Goal: Transaction & Acquisition: Purchase product/service

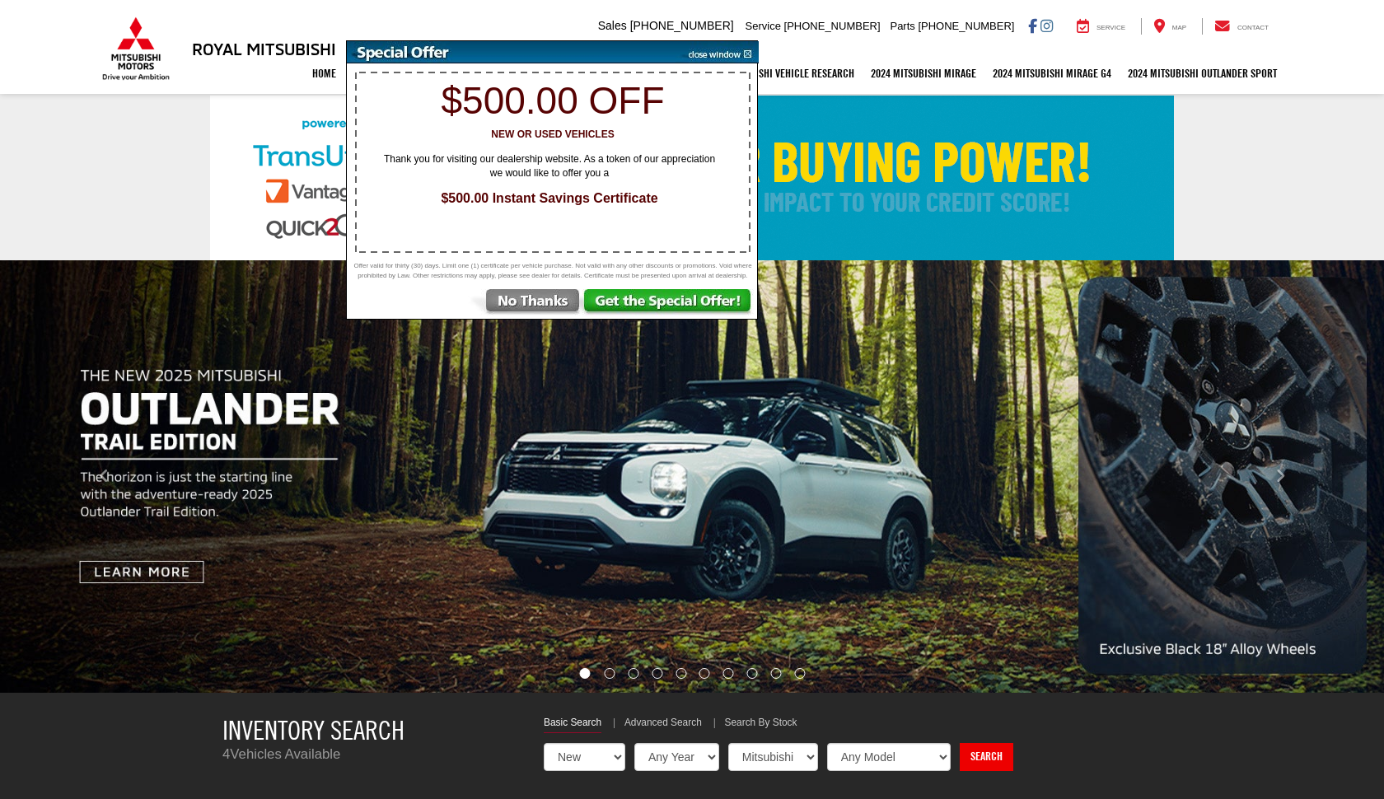
select select "Mitsubishi"
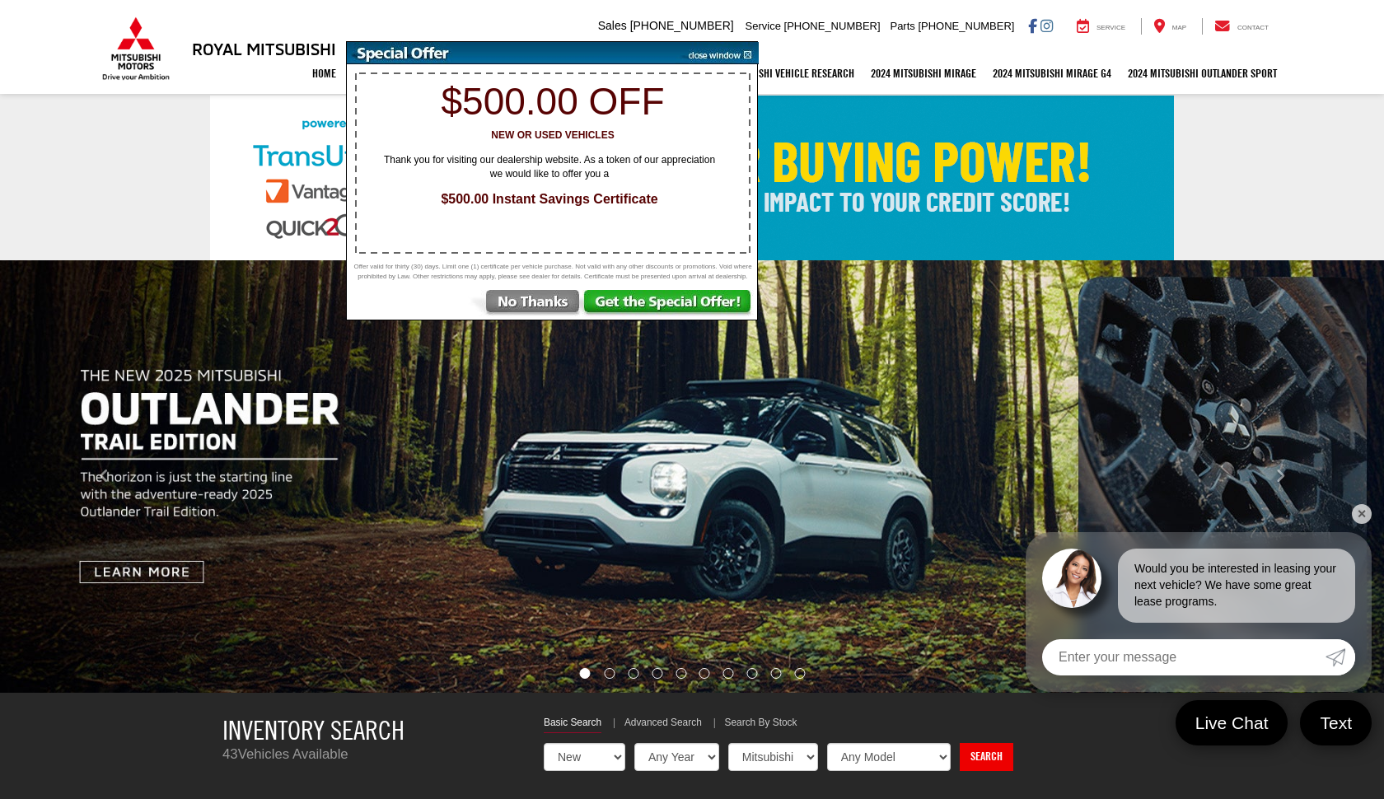
click at [554, 307] on img at bounding box center [525, 305] width 115 height 30
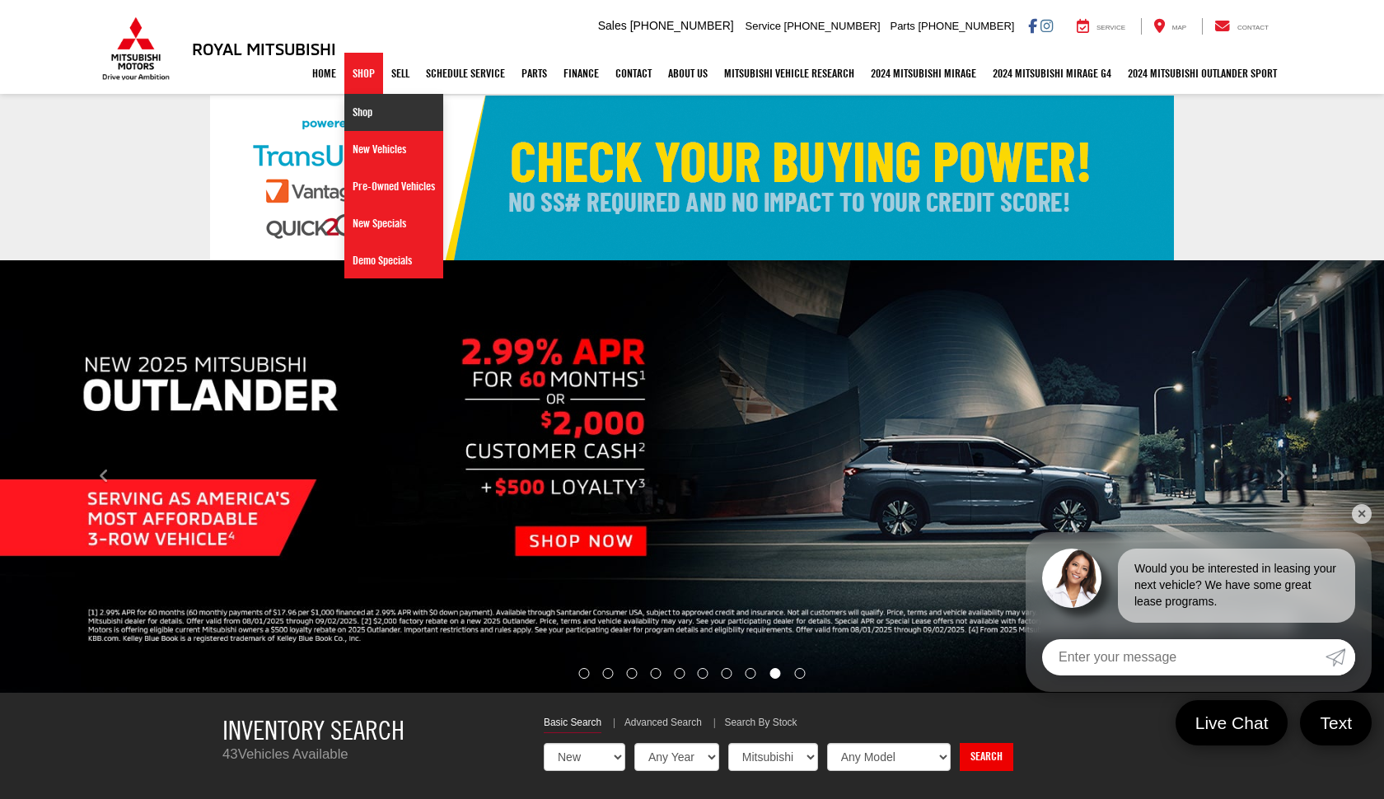
click at [357, 113] on link "Shop" at bounding box center [393, 112] width 99 height 37
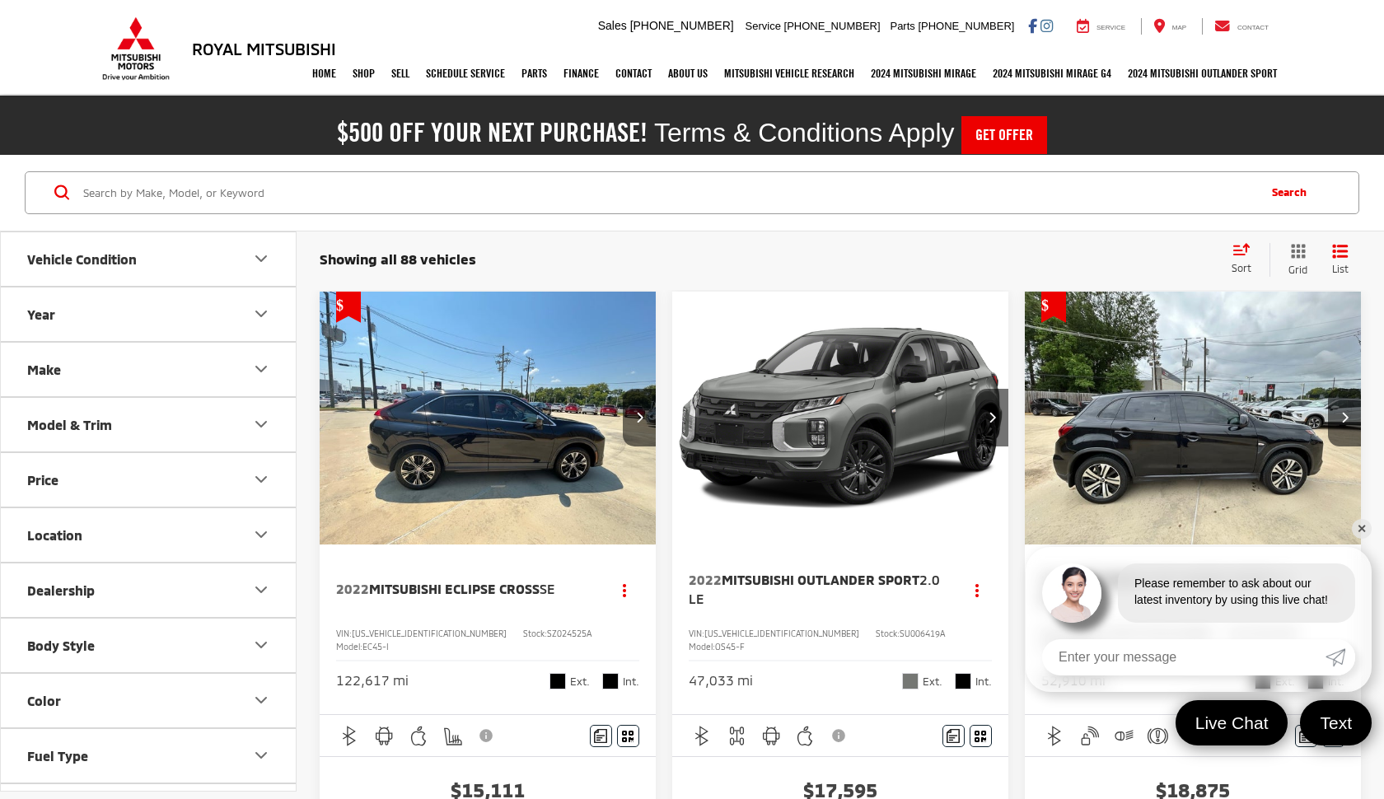
click at [1364, 531] on link "✕" at bounding box center [1362, 529] width 20 height 20
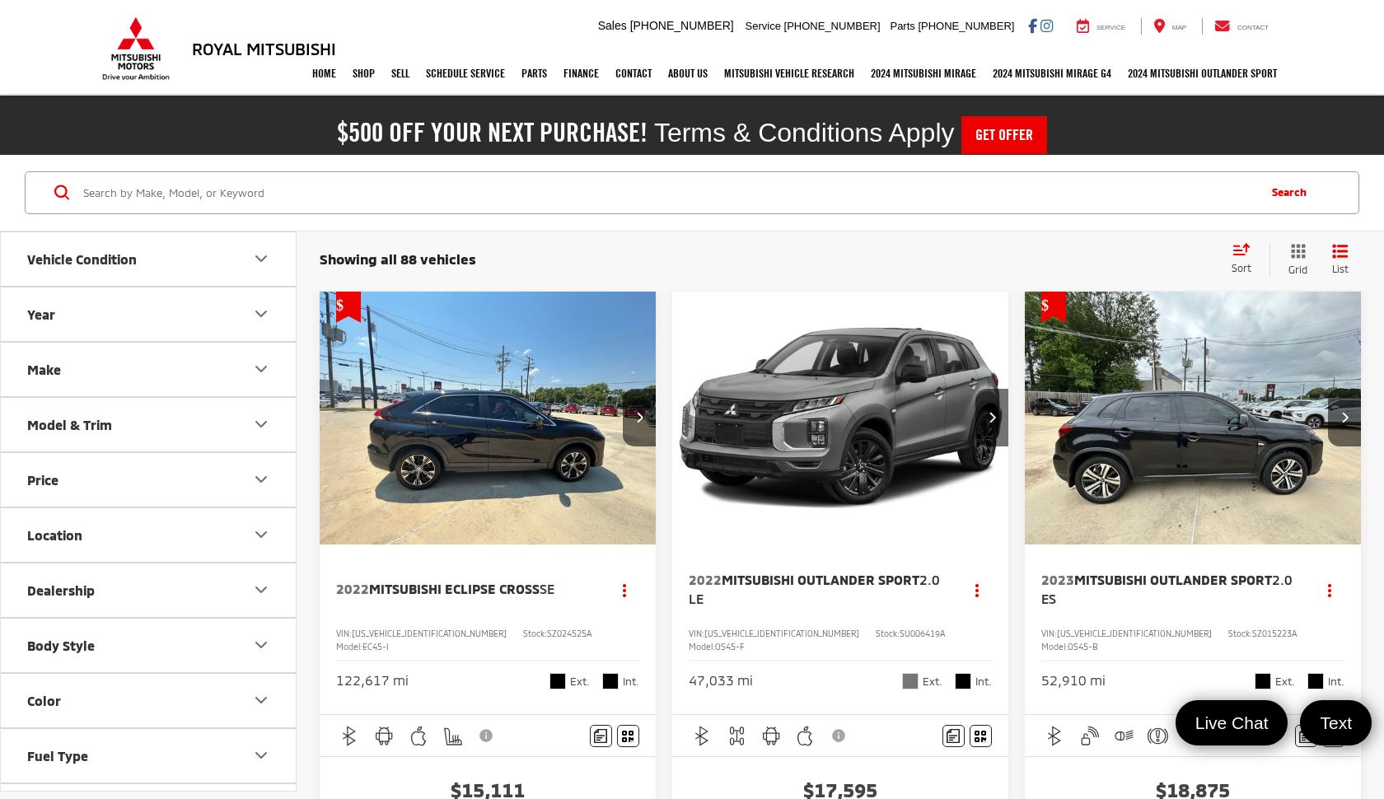
click at [146, 323] on button "Year" at bounding box center [149, 315] width 297 height 54
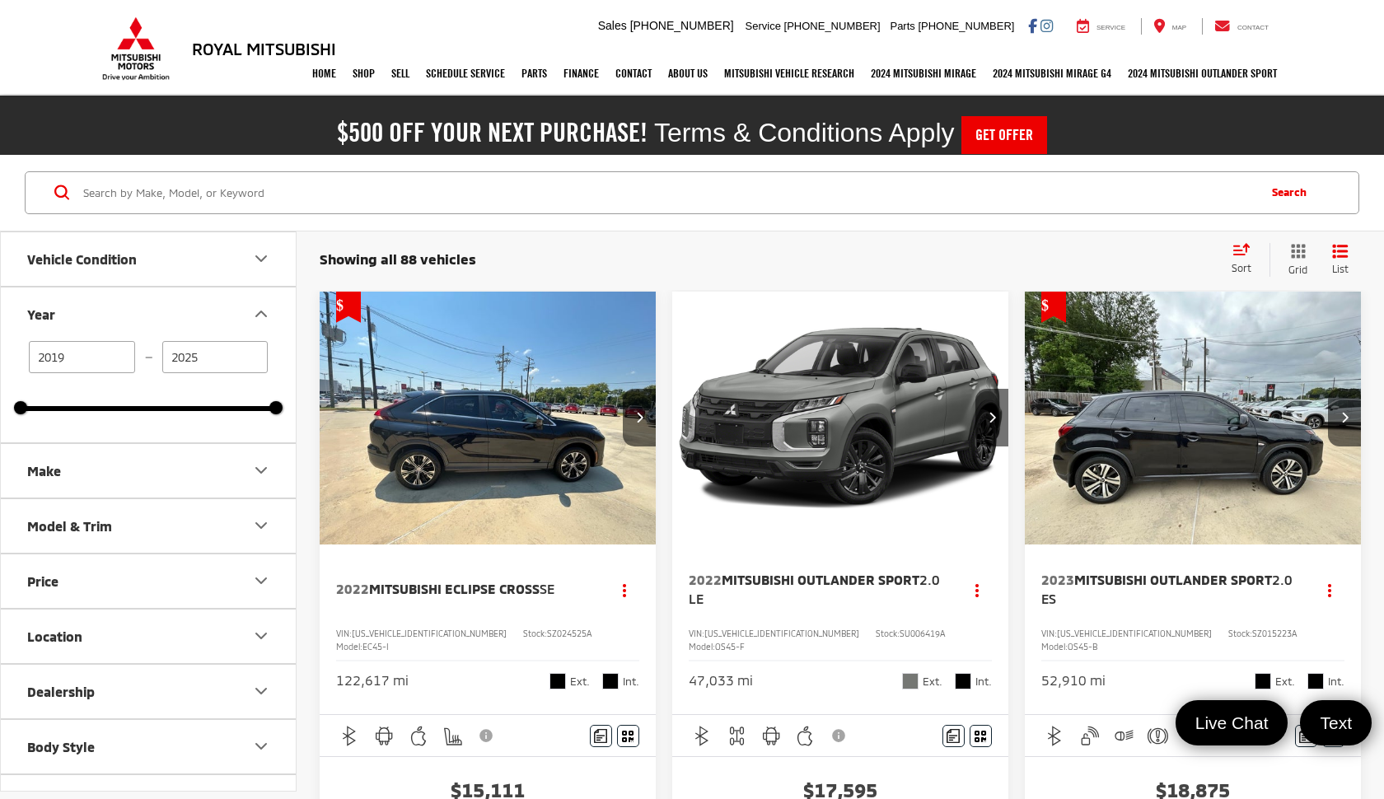
click at [80, 361] on input "2019" at bounding box center [82, 357] width 106 height 32
drag, startPoint x: 17, startPoint y: 411, endPoint x: 220, endPoint y: 414, distance: 202.7
click at [220, 414] on div "[DATE] — [DATE] 2024 2025" at bounding box center [148, 391] width 295 height 101
type input "2024"
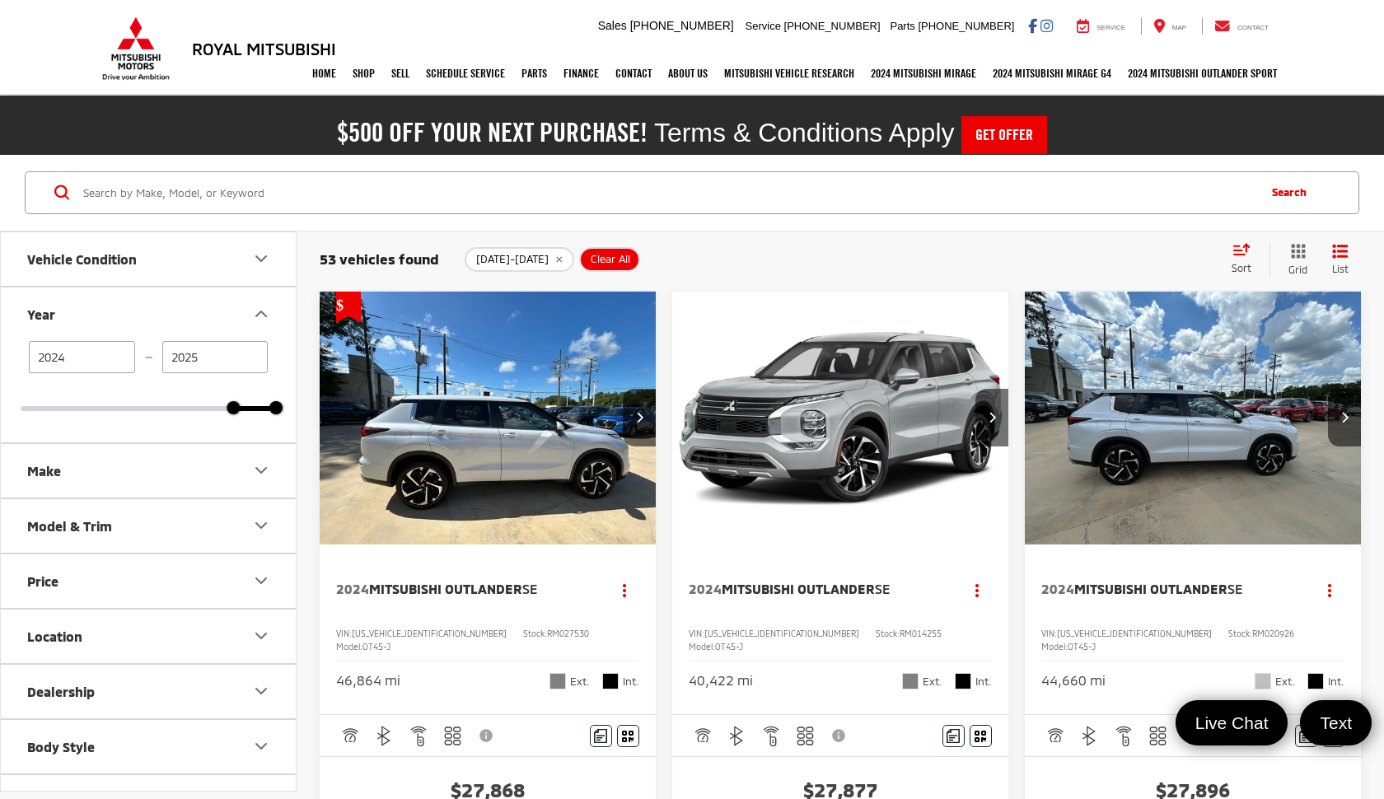
click at [1234, 263] on span "Sort" at bounding box center [1242, 268] width 20 height 12
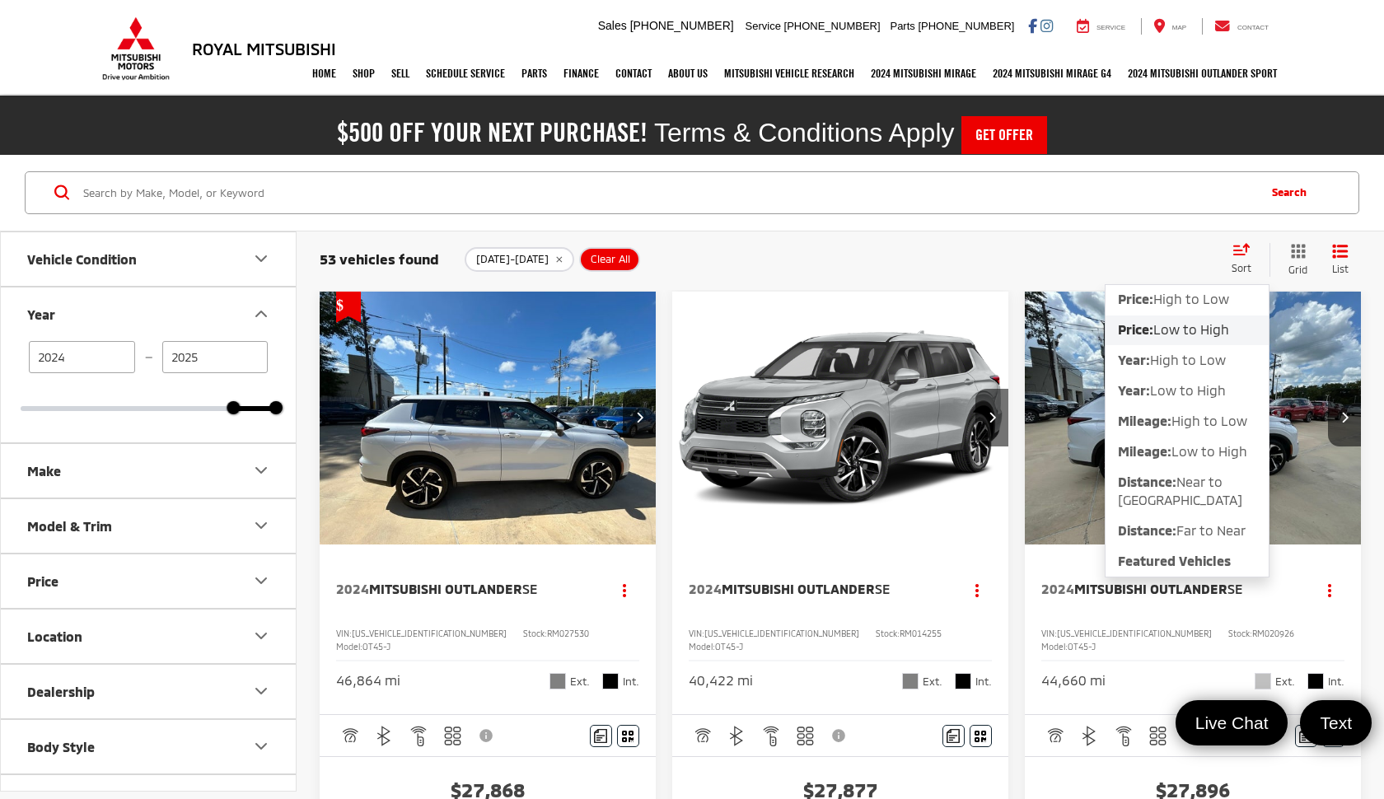
click at [1196, 331] on span "Low to High" at bounding box center [1192, 329] width 76 height 16
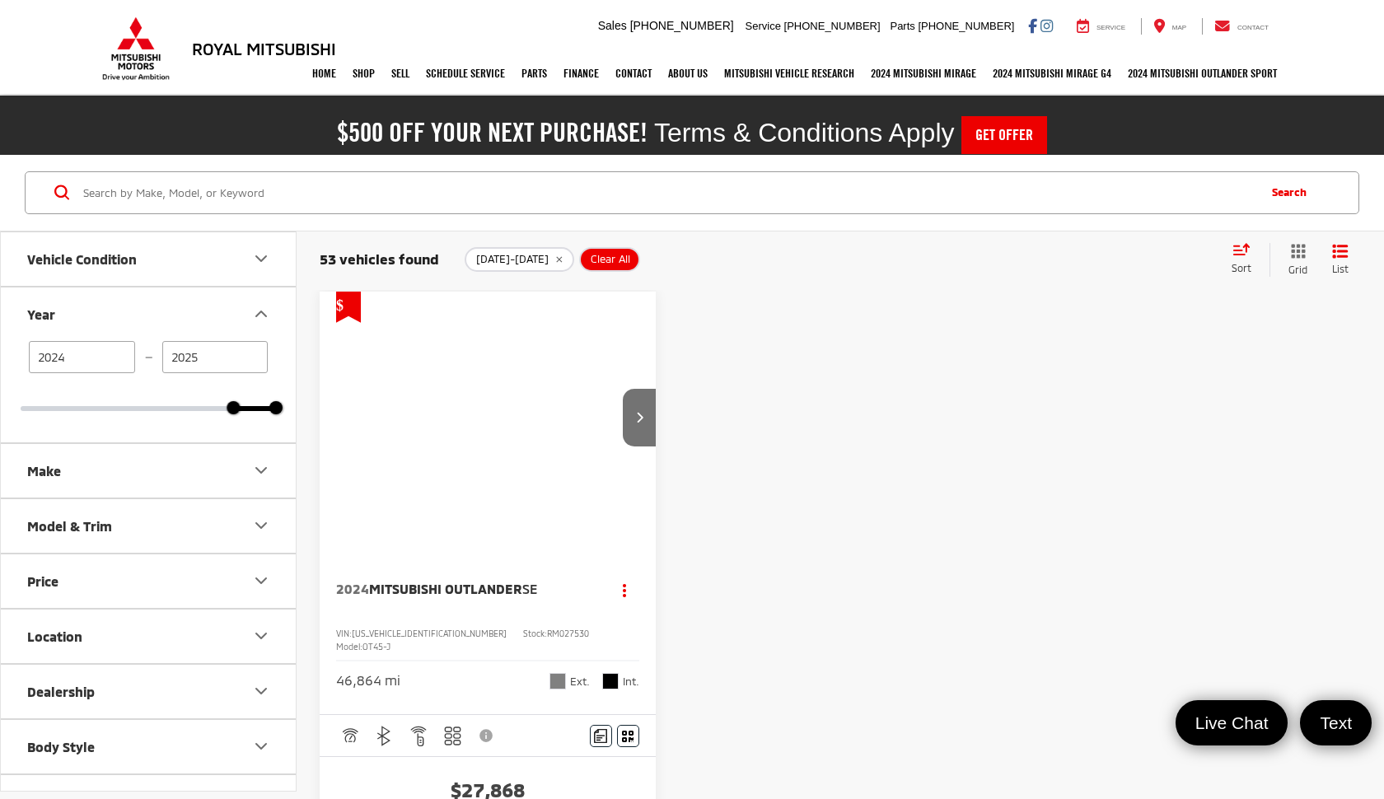
click at [1249, 259] on div "Sort" at bounding box center [1247, 259] width 46 height 33
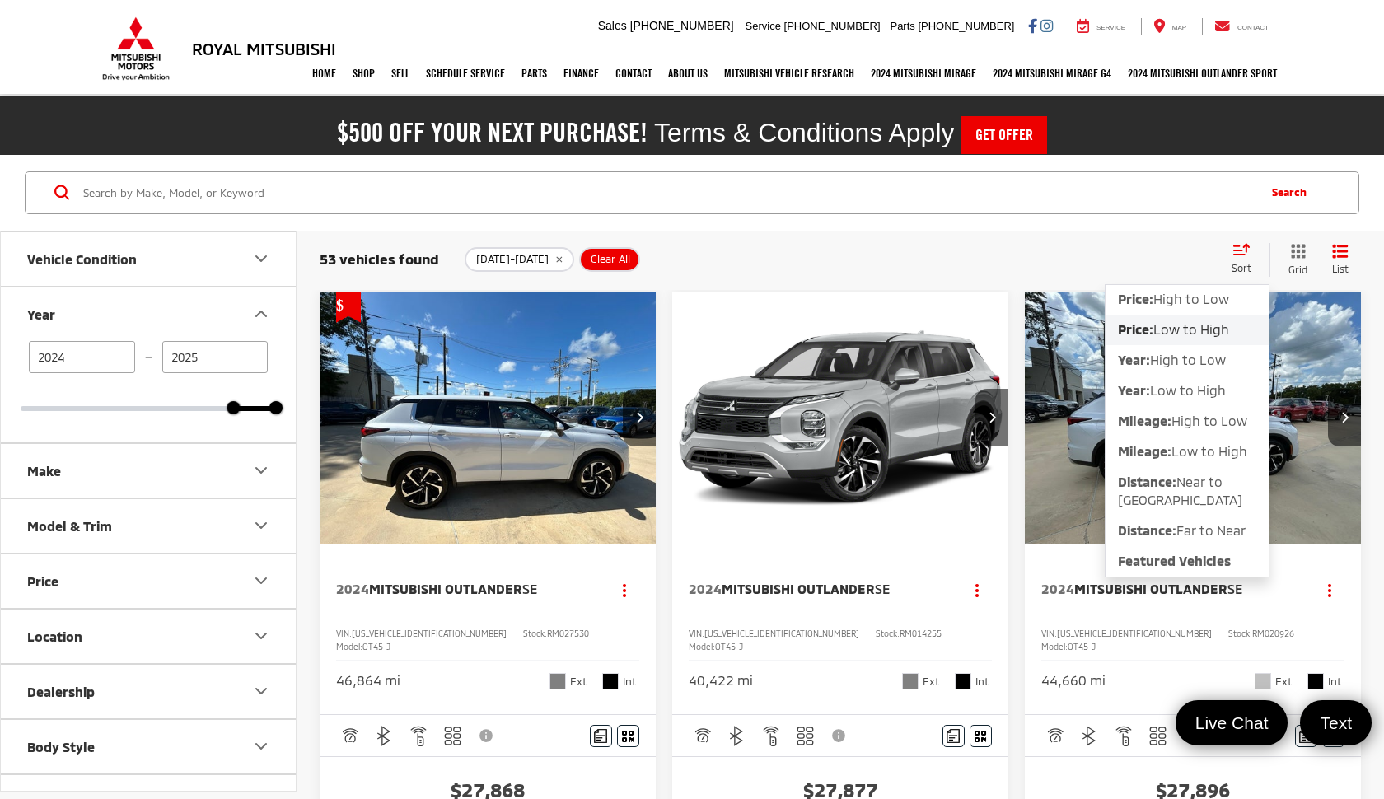
click at [1001, 239] on div "53 vehicles found [DATE]-[DATE] Clear All + 0 test Sort Price: High to Low Pric…" at bounding box center [841, 260] width 1088 height 60
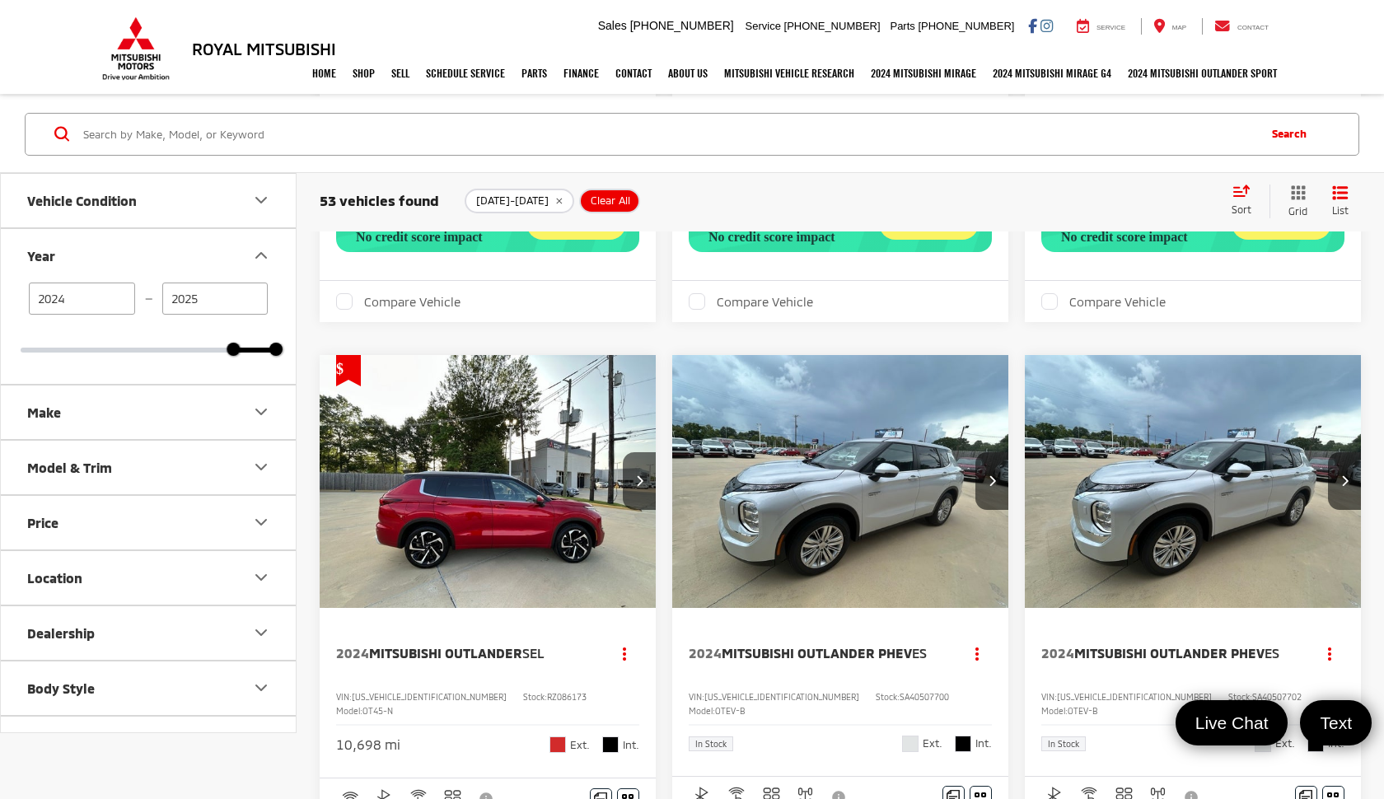
scroll to position [731, 0]
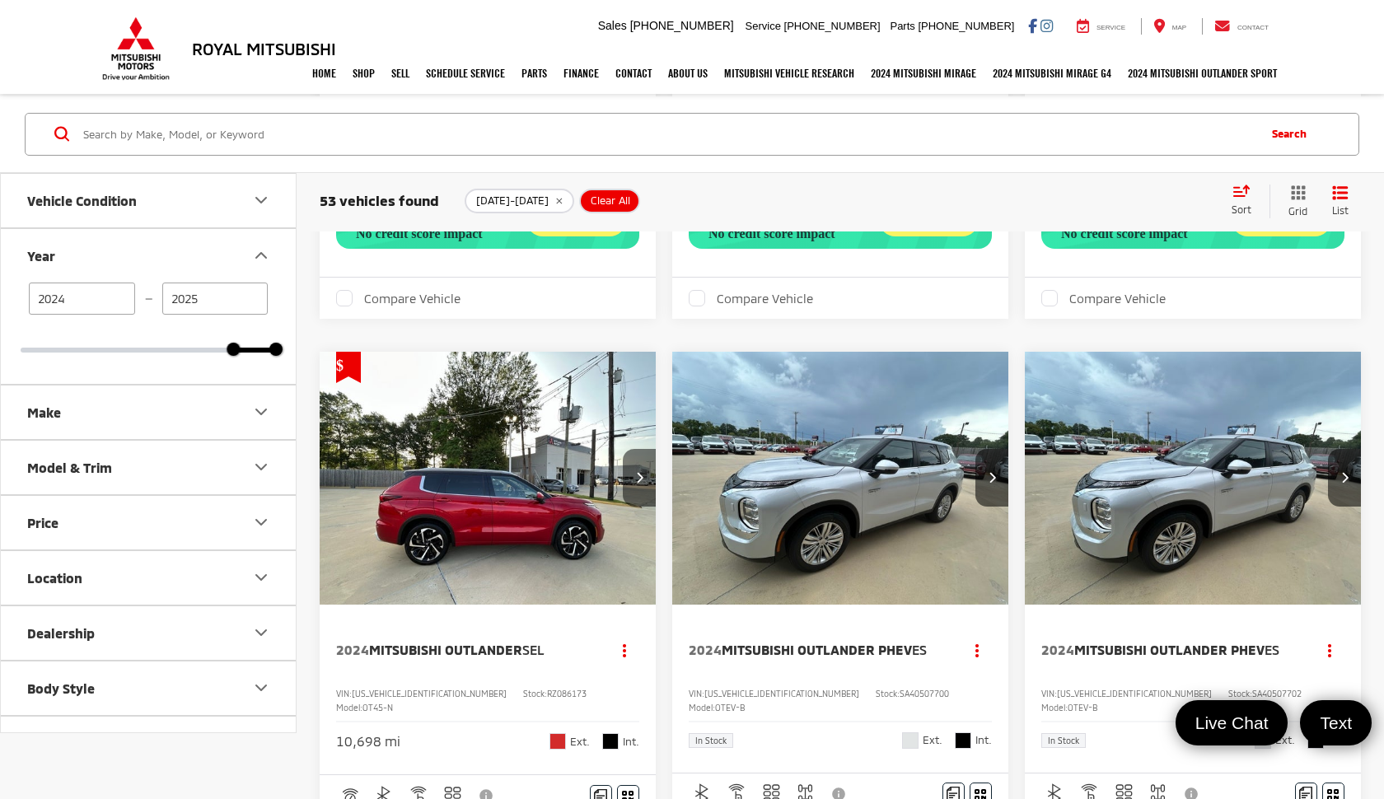
click at [637, 483] on icon "Next image" at bounding box center [639, 477] width 7 height 12
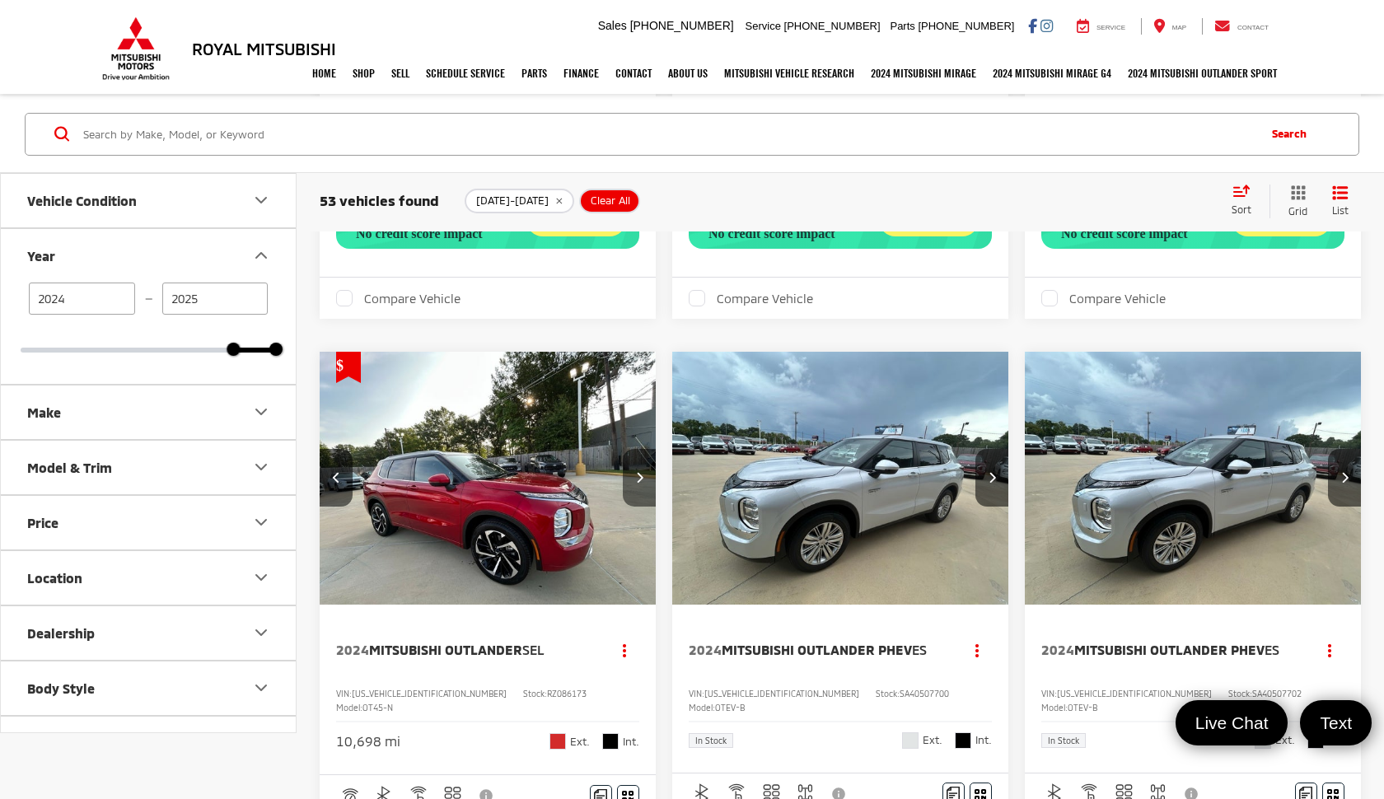
click at [638, 483] on icon "Next image" at bounding box center [639, 477] width 7 height 12
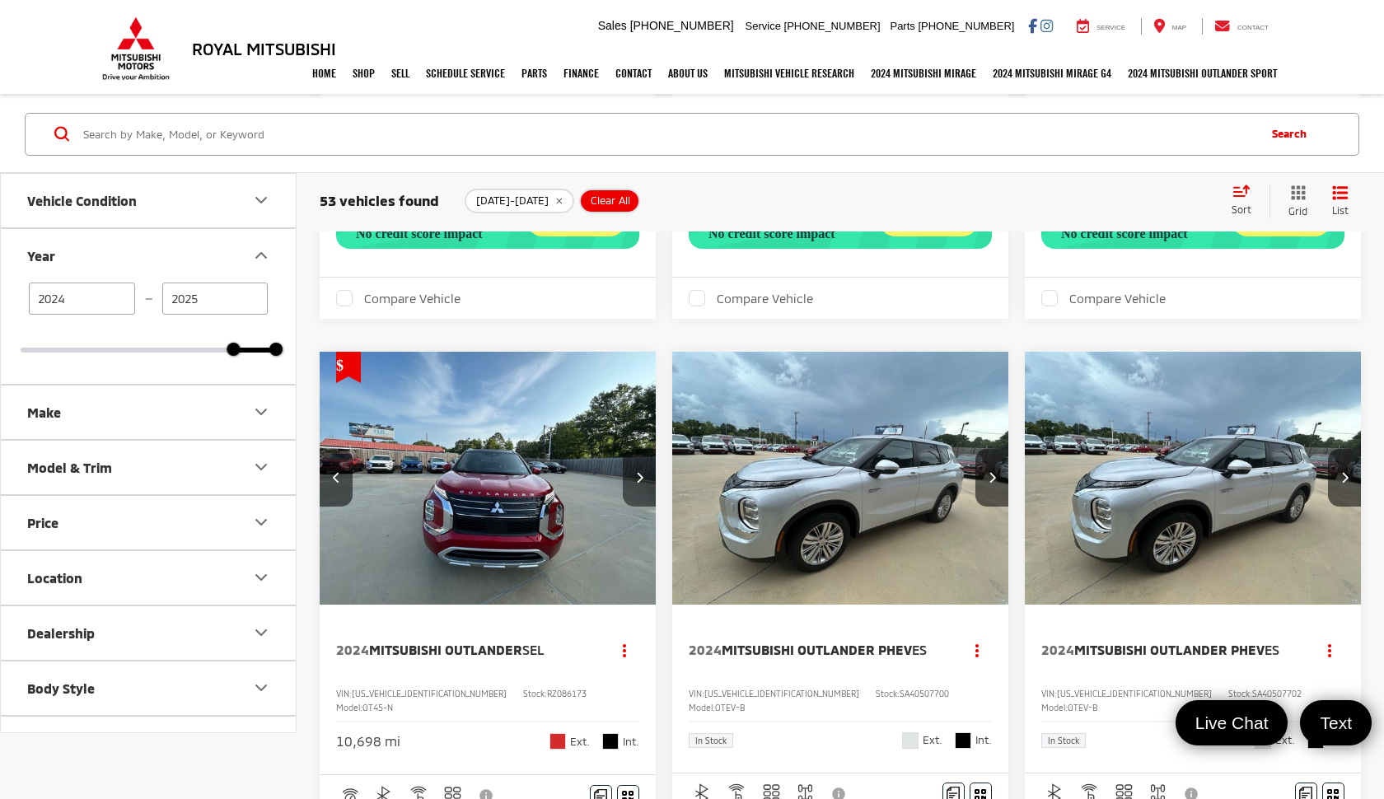
click at [639, 483] on icon "Next image" at bounding box center [639, 477] width 7 height 12
